Goal: Register for event/course

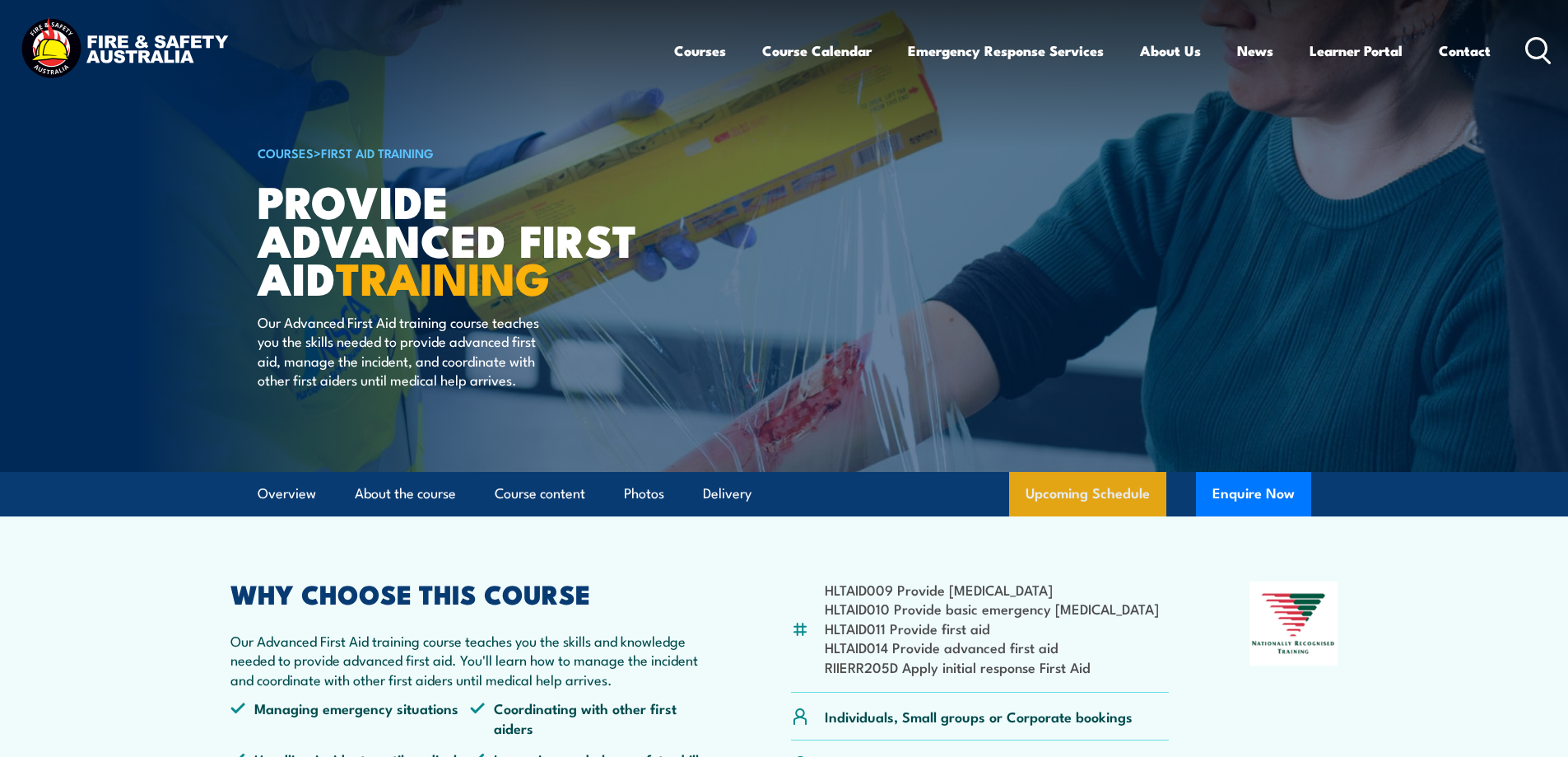
click at [1124, 505] on link "Upcoming Schedule" at bounding box center [1088, 494] width 157 height 45
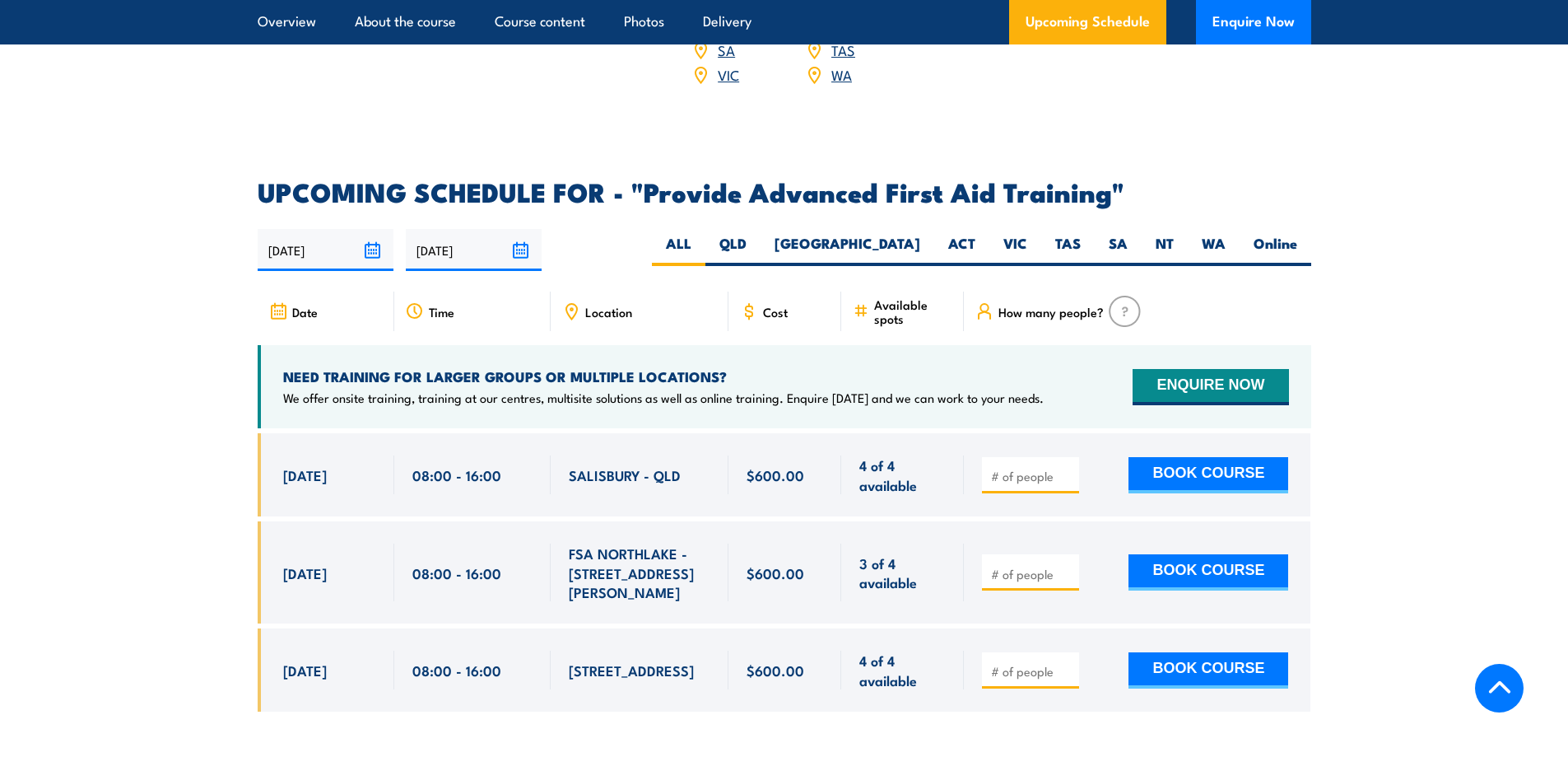
scroll to position [2450, 0]
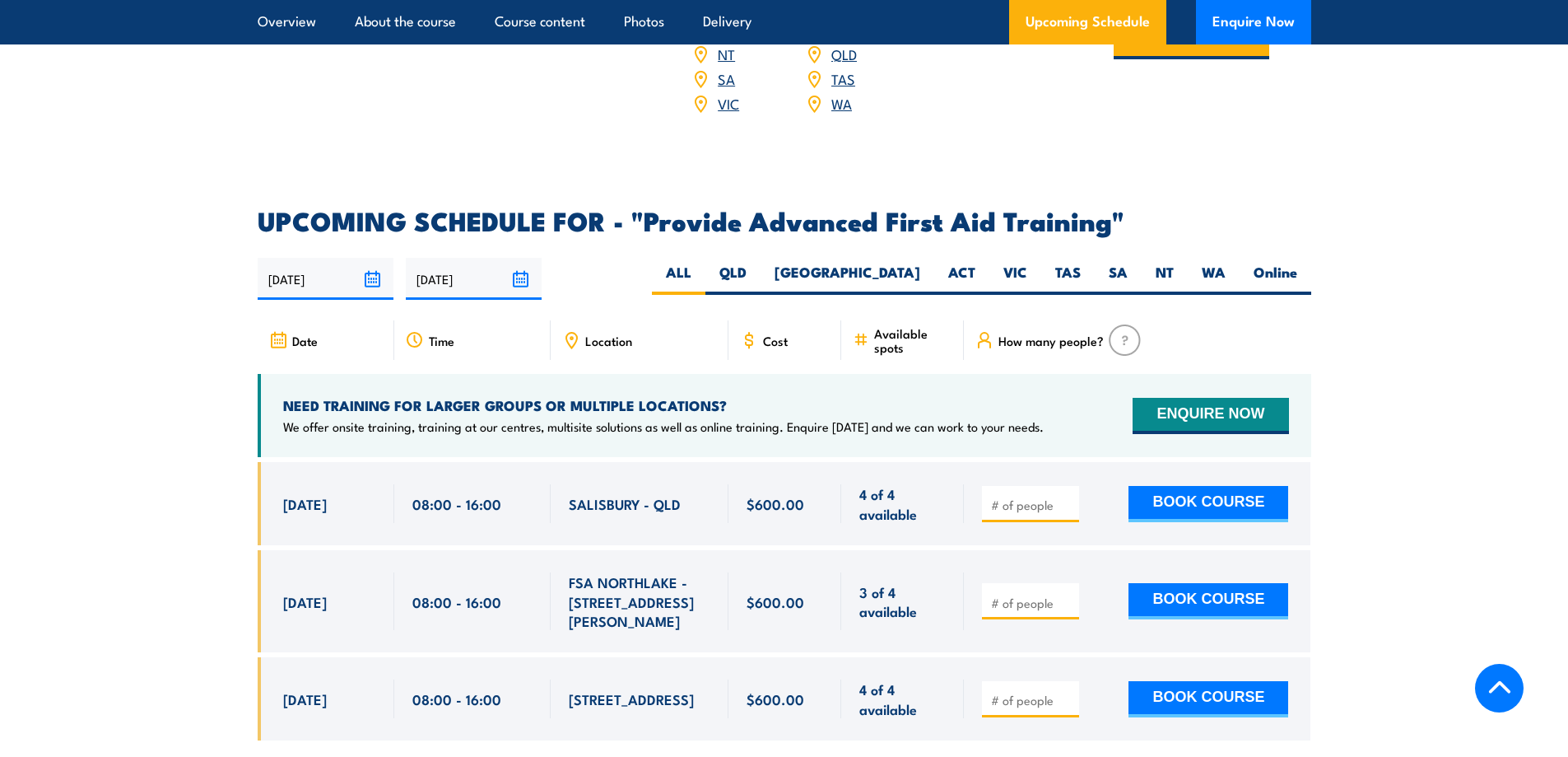
click at [377, 258] on input "12/08/2025" at bounding box center [325, 279] width 136 height 42
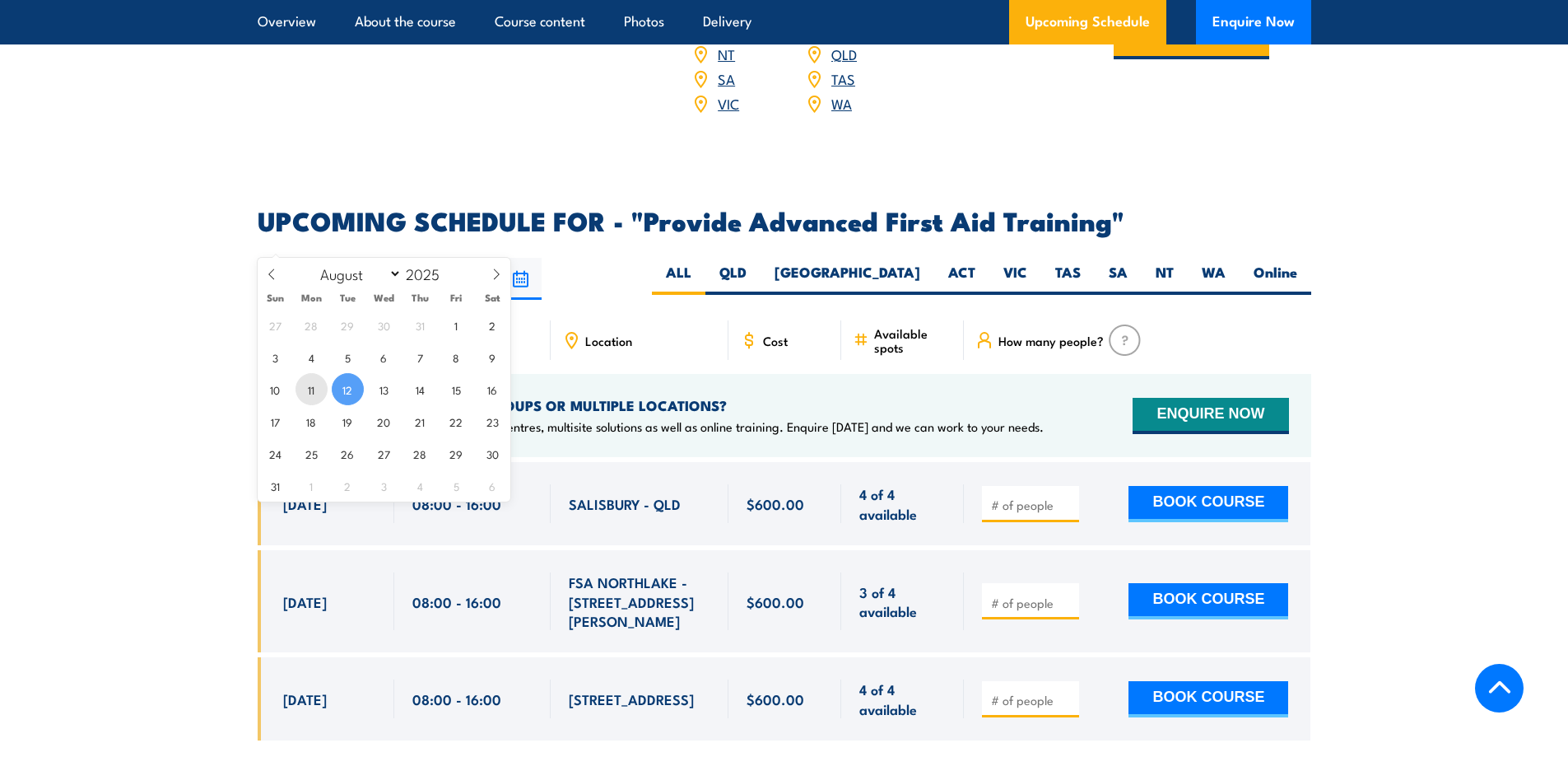
click at [312, 390] on span "11" at bounding box center [311, 389] width 32 height 32
type input "[DATE]"
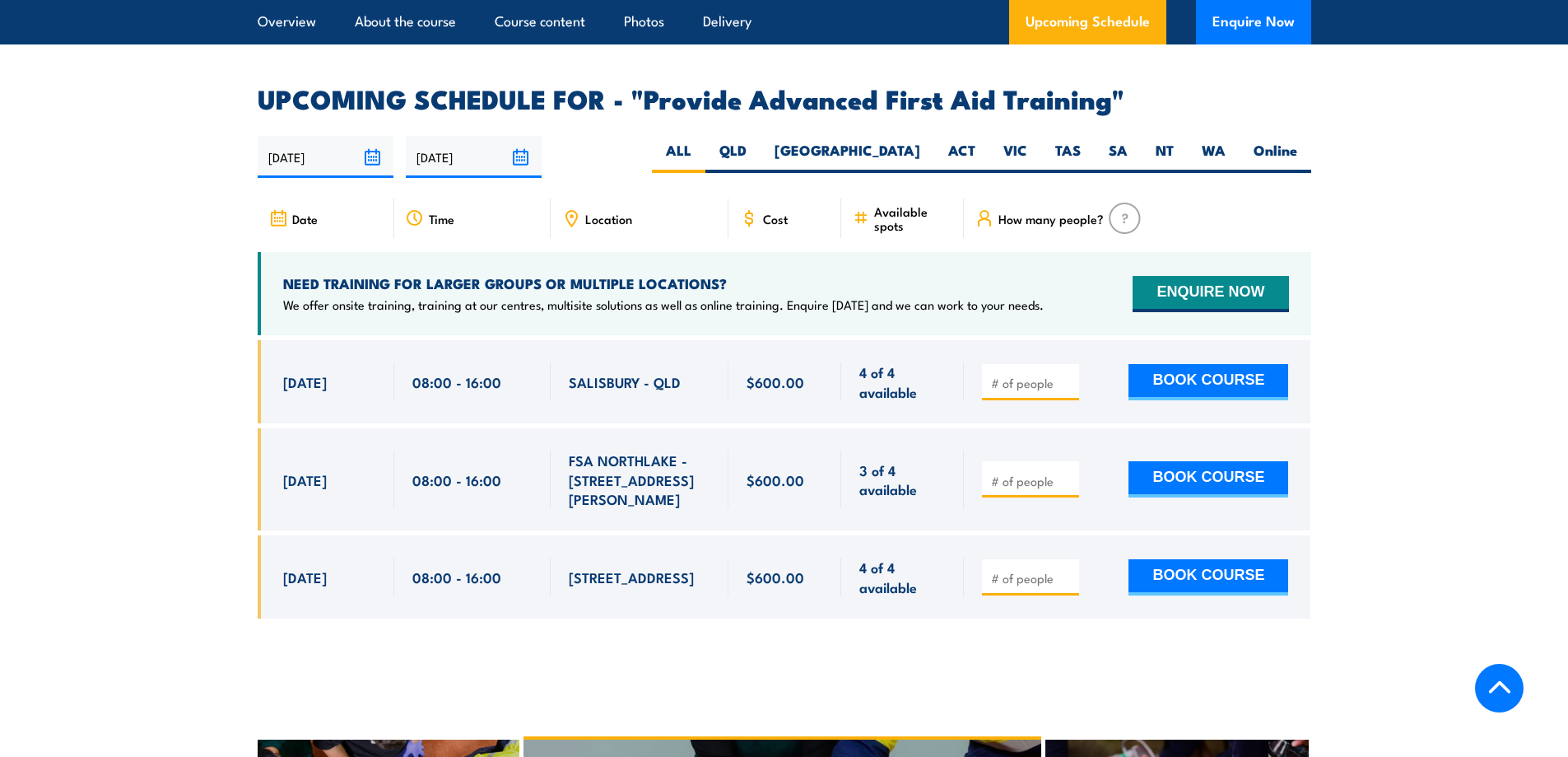
scroll to position [2532, 0]
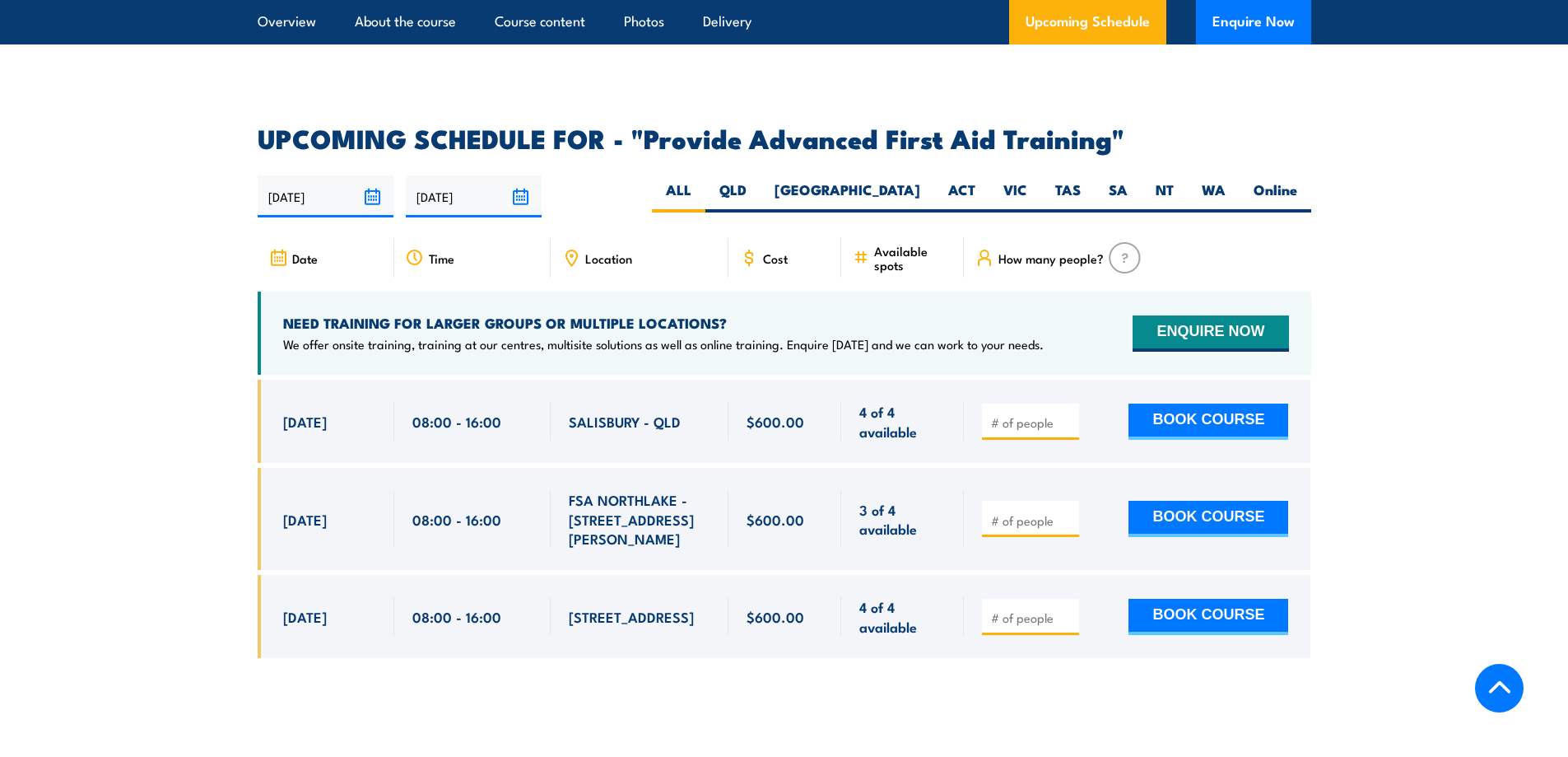
click at [298, 412] on span "[DATE]" at bounding box center [305, 421] width 44 height 19
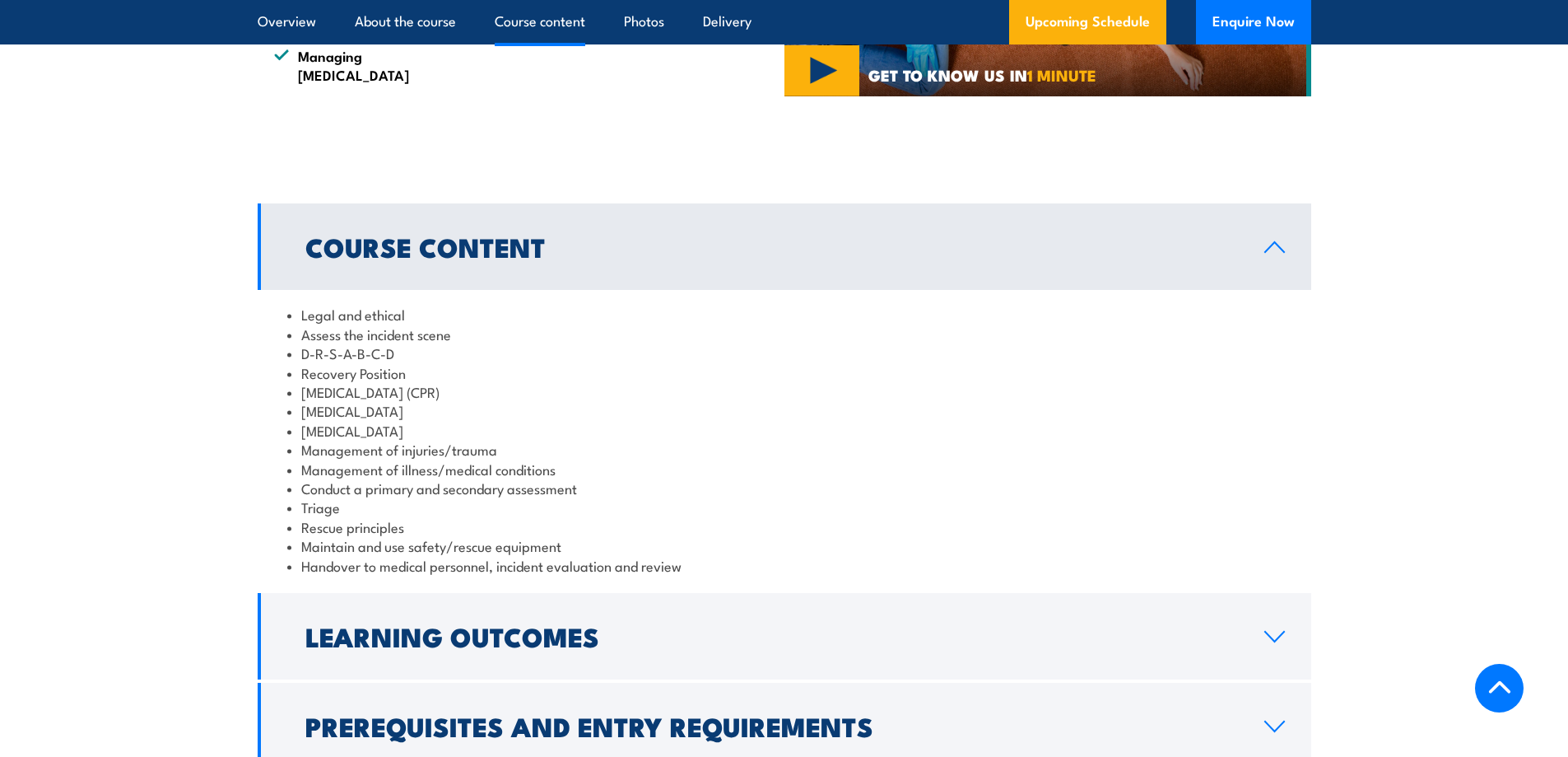
scroll to position [1153, 0]
